Goal: Download file/media

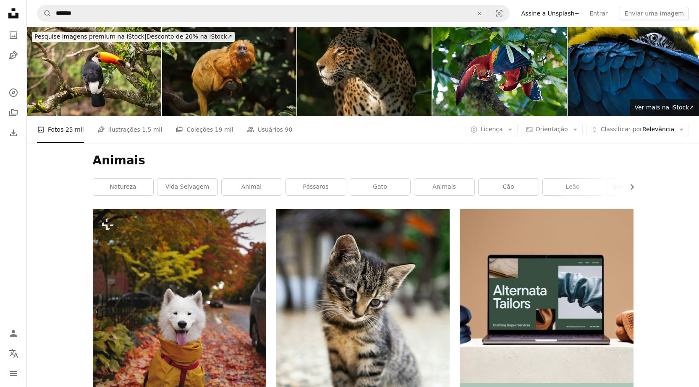
scroll to position [923, 0]
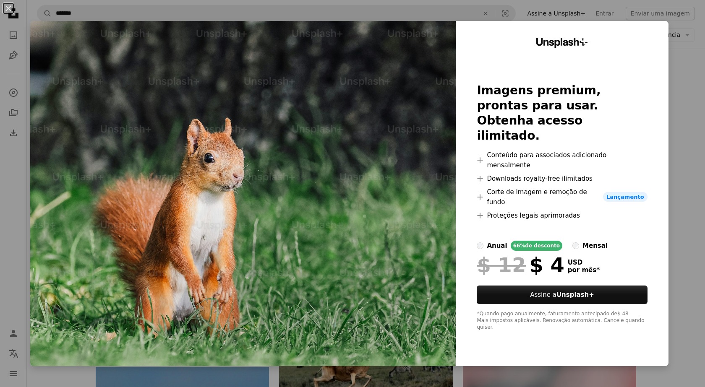
click at [665, 136] on div "An X shape Unsplash+ Imagens premium, prontas para usar. Obtenha acesso ilimita…" at bounding box center [352, 193] width 705 height 387
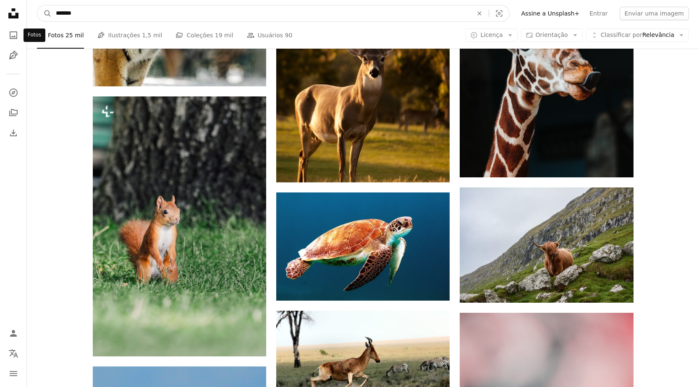
drag, startPoint x: 131, startPoint y: 13, endPoint x: 7, endPoint y: 25, distance: 124.4
click at [8, 27] on div "Unsplash logo Página inicial da Unsplash A photo Pen Tool A compass A stack of …" at bounding box center [349, 185] width 699 height 2217
type input "*******"
click at [37, 5] on button "A magnifying glass" at bounding box center [44, 13] width 14 height 16
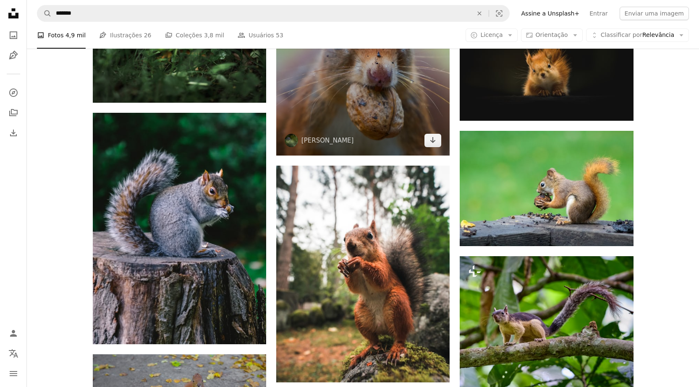
scroll to position [588, 0]
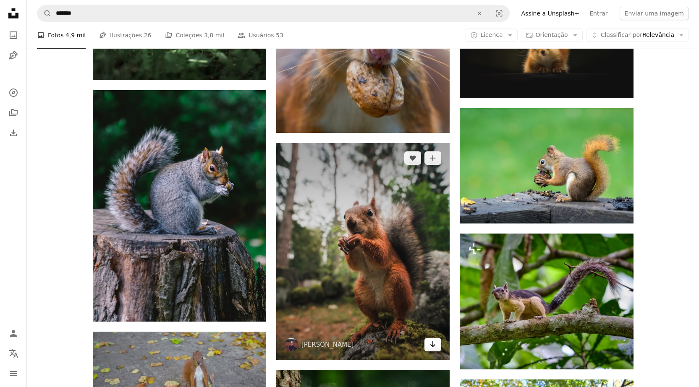
click at [432, 348] on icon "Arrow pointing down" at bounding box center [432, 344] width 7 height 10
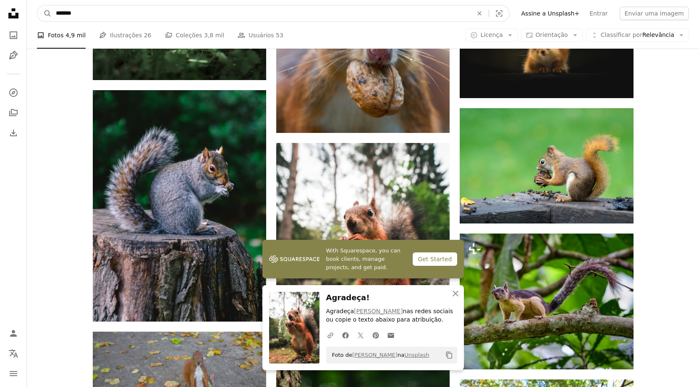
drag, startPoint x: 159, startPoint y: 16, endPoint x: 0, endPoint y: 32, distance: 159.4
type input "****"
click button "A magnifying glass" at bounding box center [44, 13] width 14 height 16
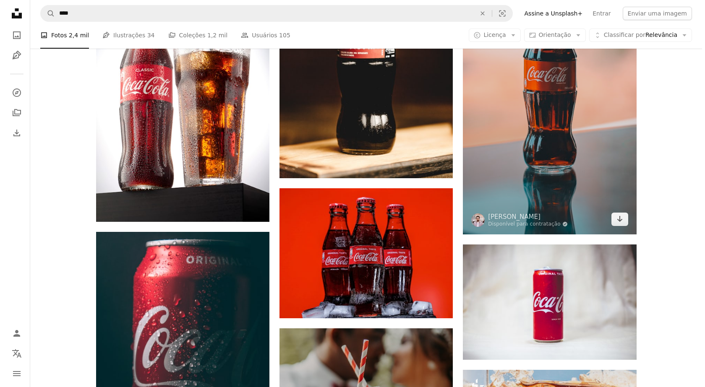
scroll to position [713, 0]
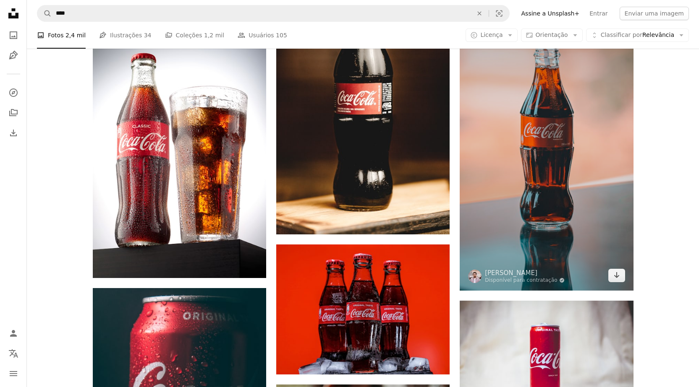
click at [552, 177] on img at bounding box center [546, 136] width 173 height 308
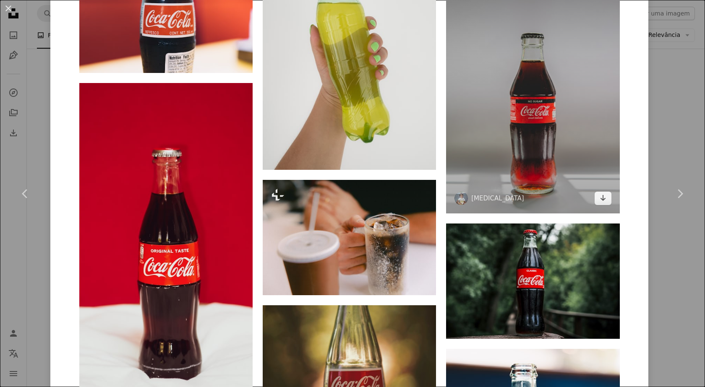
scroll to position [1343, 0]
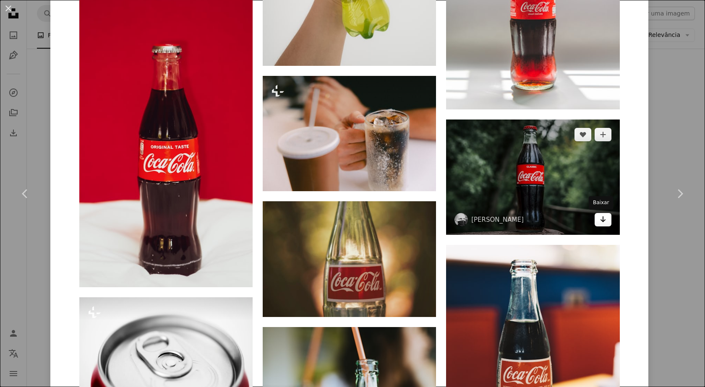
click at [601, 222] on icon "Arrow pointing down" at bounding box center [603, 219] width 7 height 10
